Goal: Check status: Check status

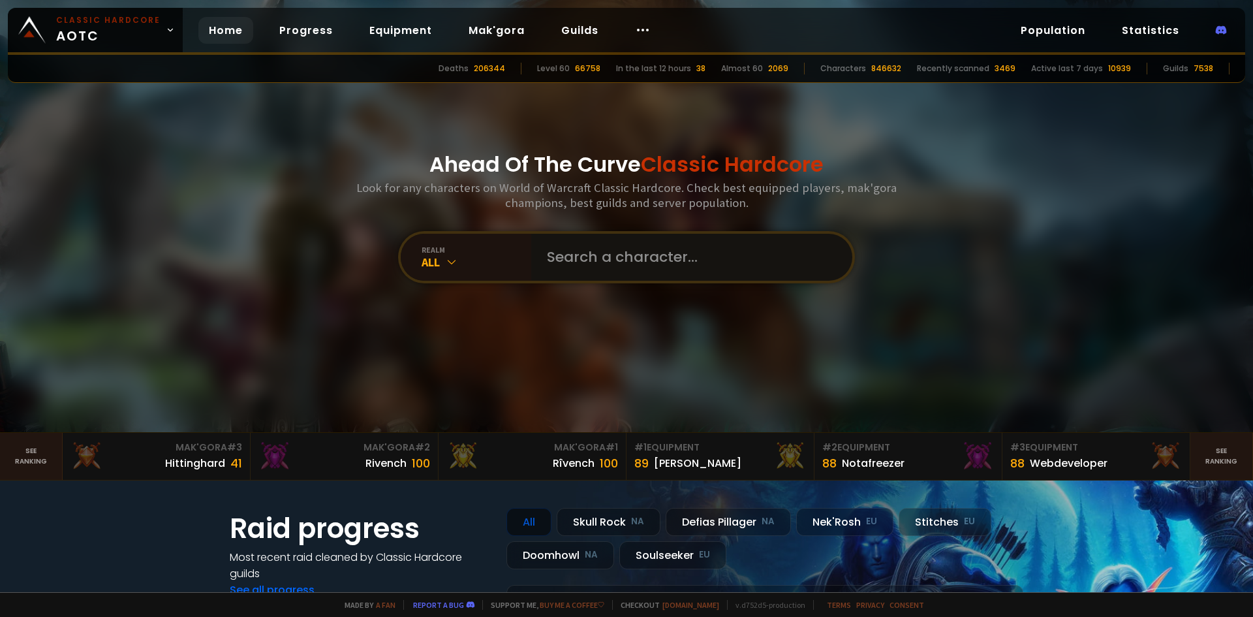
click at [603, 265] on input "text" at bounding box center [688, 257] width 298 height 47
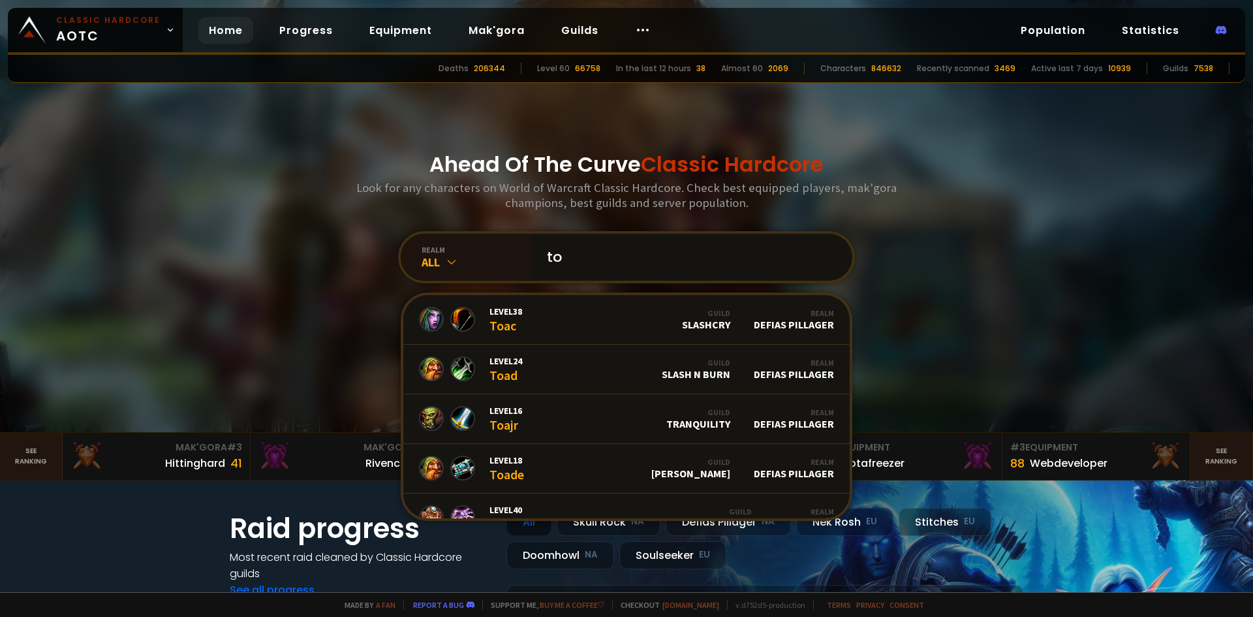
type input "t"
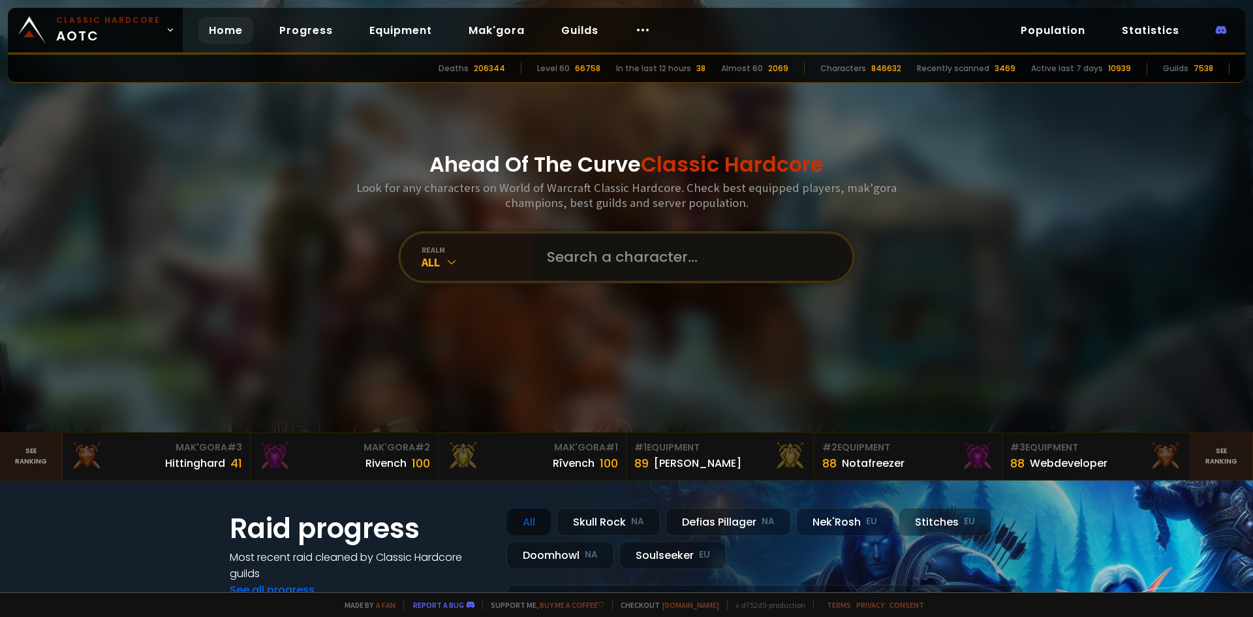
click at [637, 260] on input "text" at bounding box center [688, 257] width 298 height 47
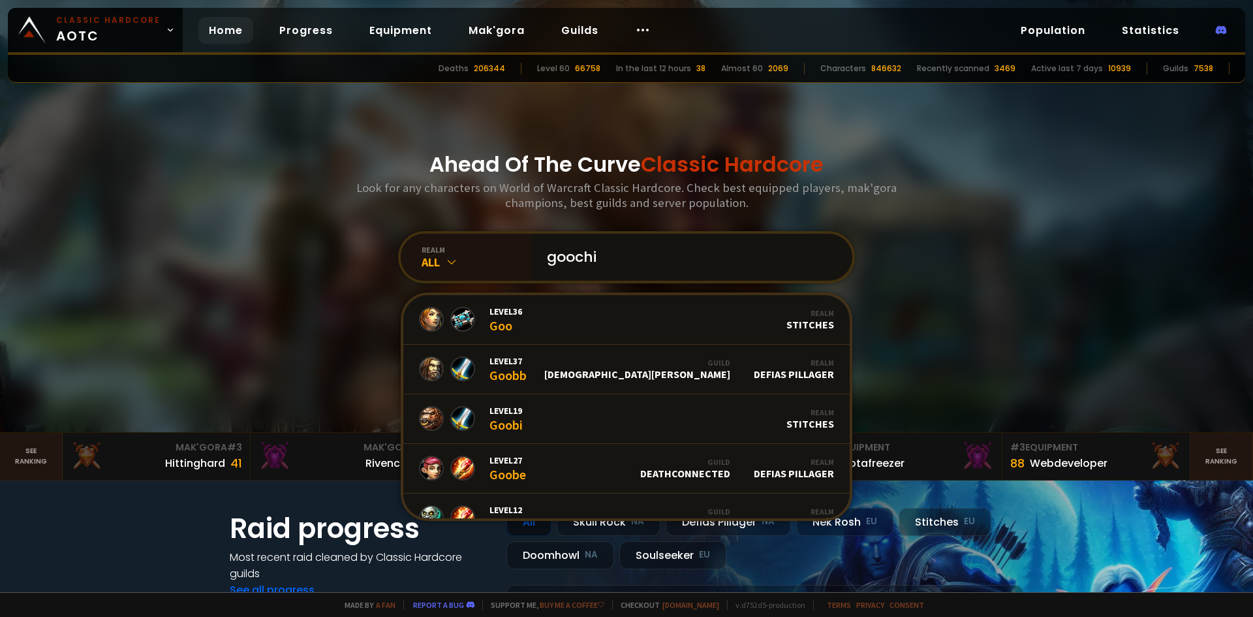
type input "goochin"
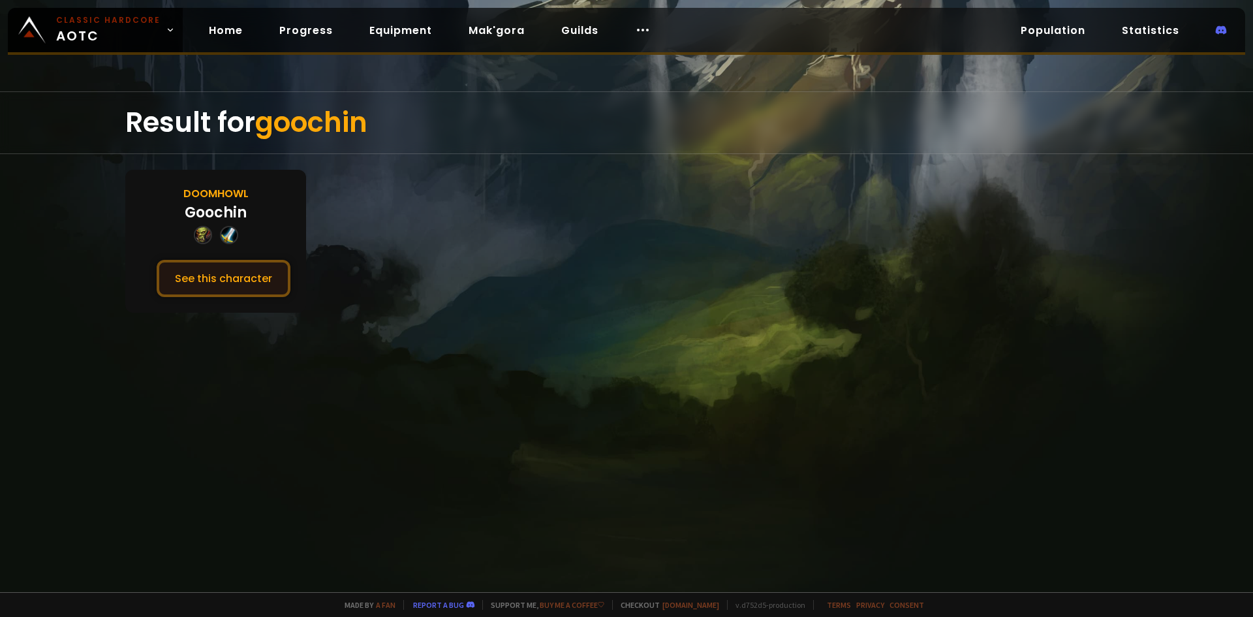
click at [275, 271] on button "See this character" at bounding box center [224, 278] width 134 height 37
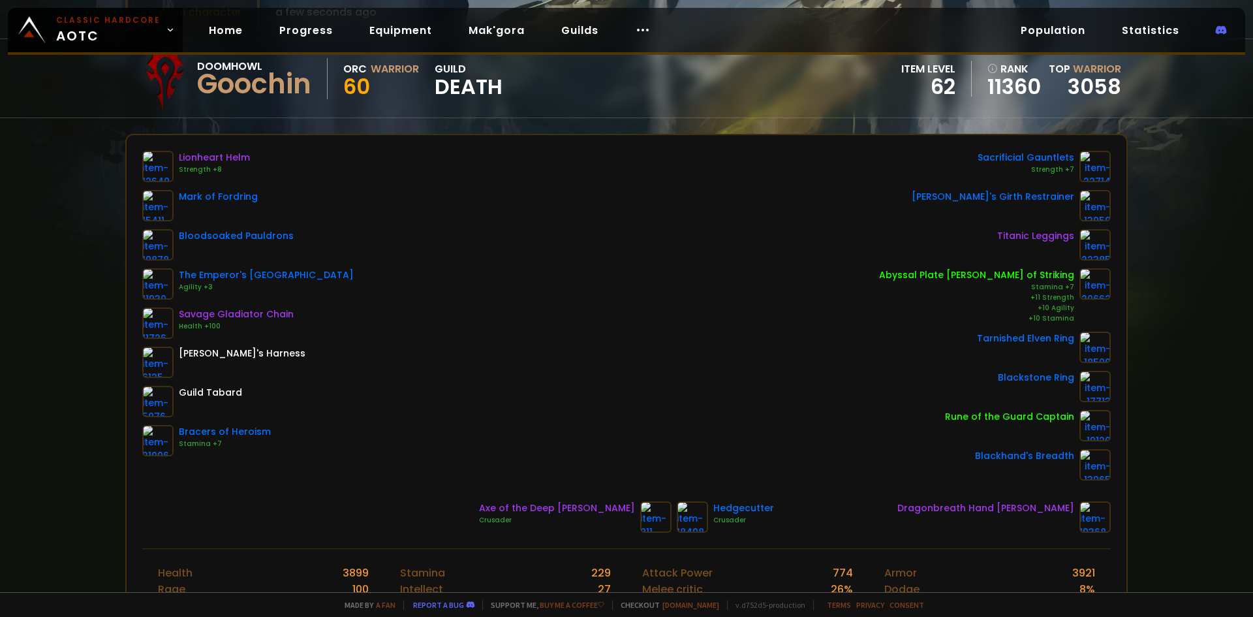
scroll to position [196, 0]
